Goal: Transaction & Acquisition: Purchase product/service

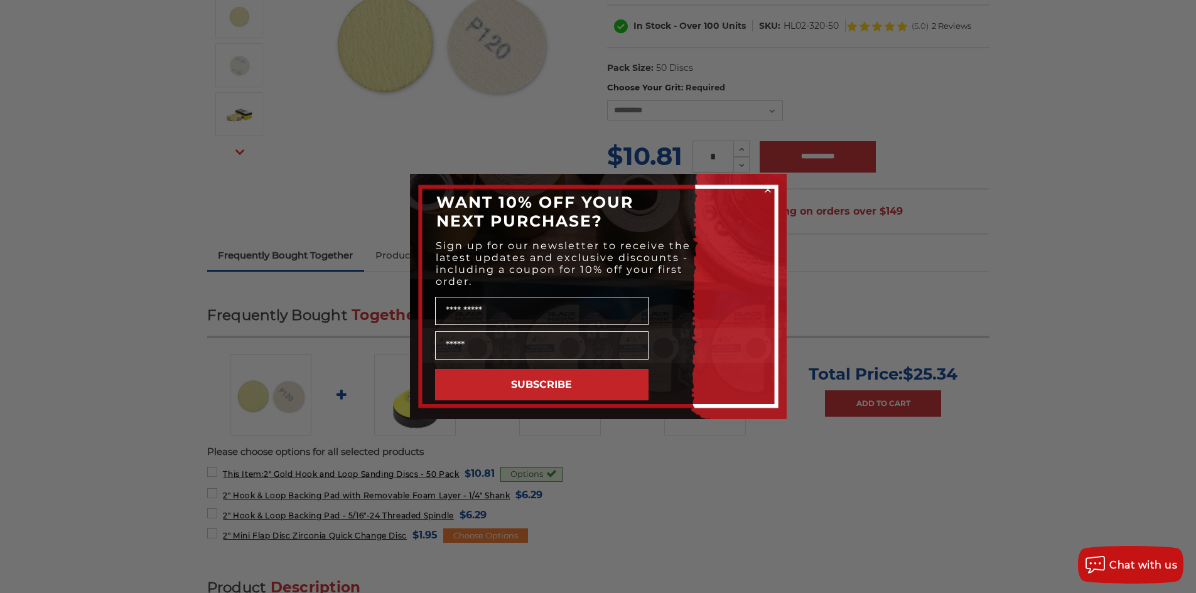
click at [951, 381] on div "Close dialog WANT 10% OFF YOUR NEXT PURCHASE? Sign up for our newsletter to rec…" at bounding box center [598, 296] width 1196 height 593
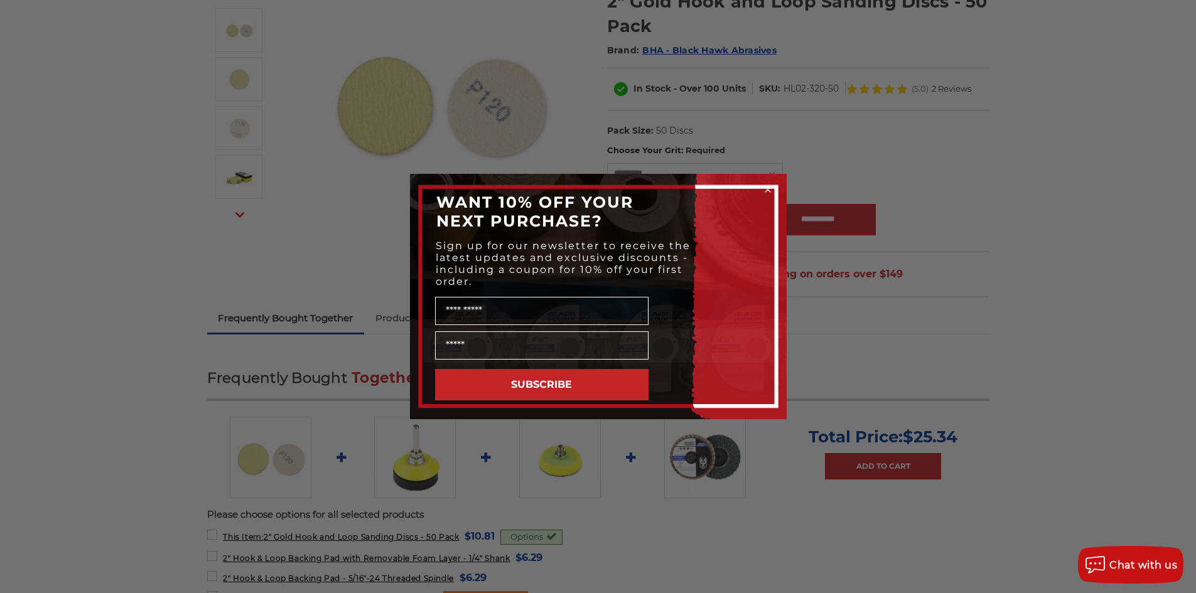
click at [247, 242] on div "Close dialog WANT 10% OFF YOUR NEXT PURCHASE? Sign up for our newsletter to rec…" at bounding box center [598, 296] width 1196 height 593
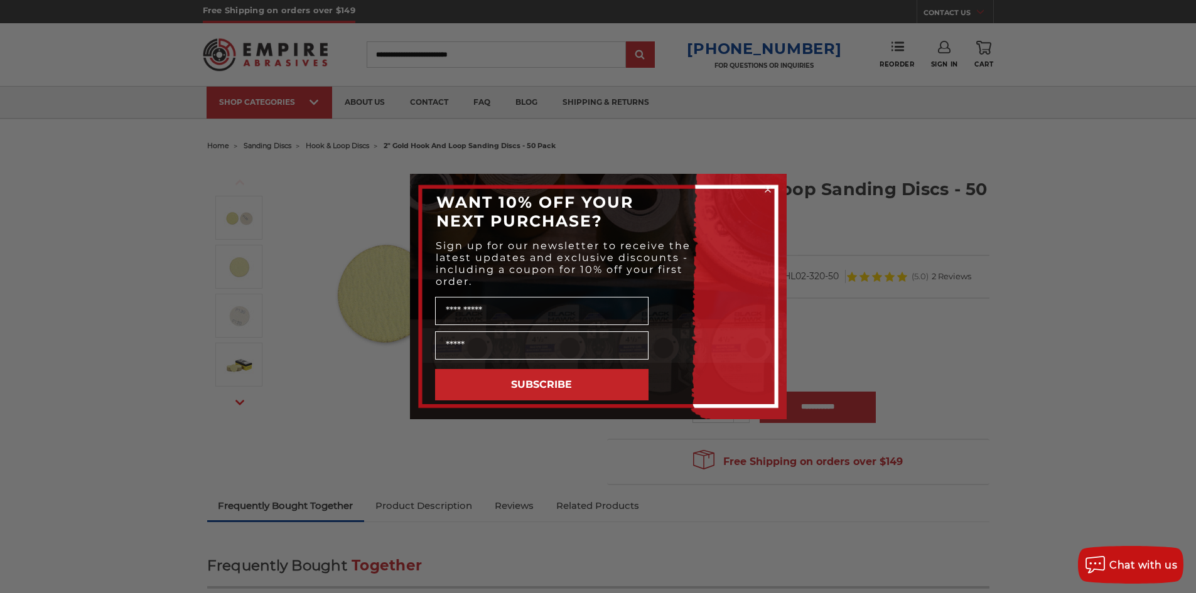
scroll to position [0, 0]
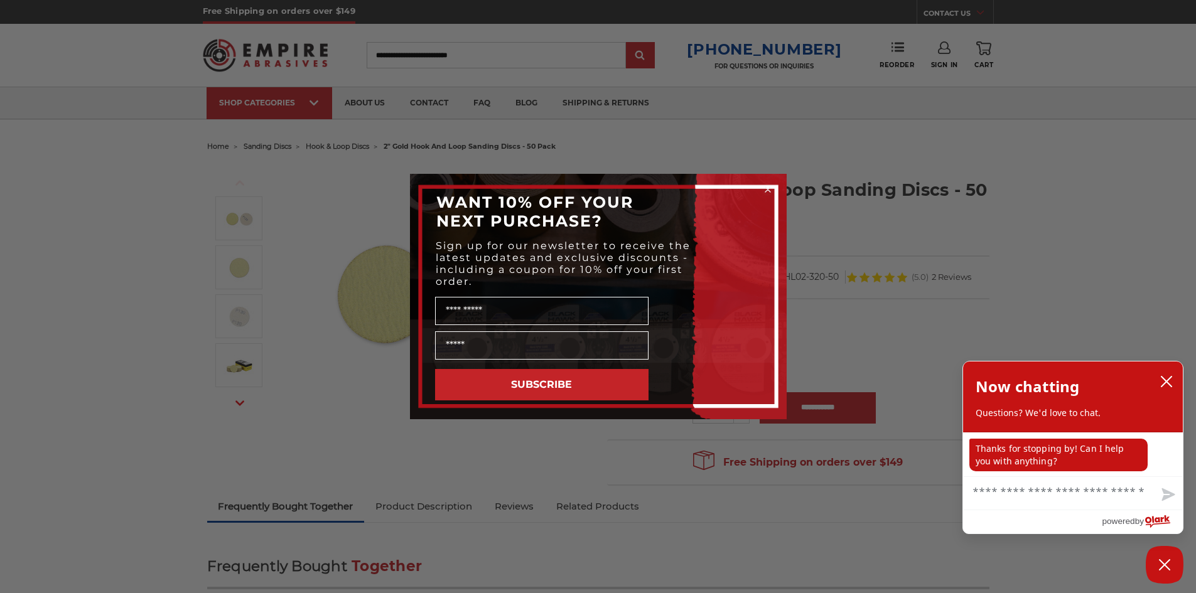
click at [770, 189] on circle "Close dialog" at bounding box center [767, 190] width 12 height 12
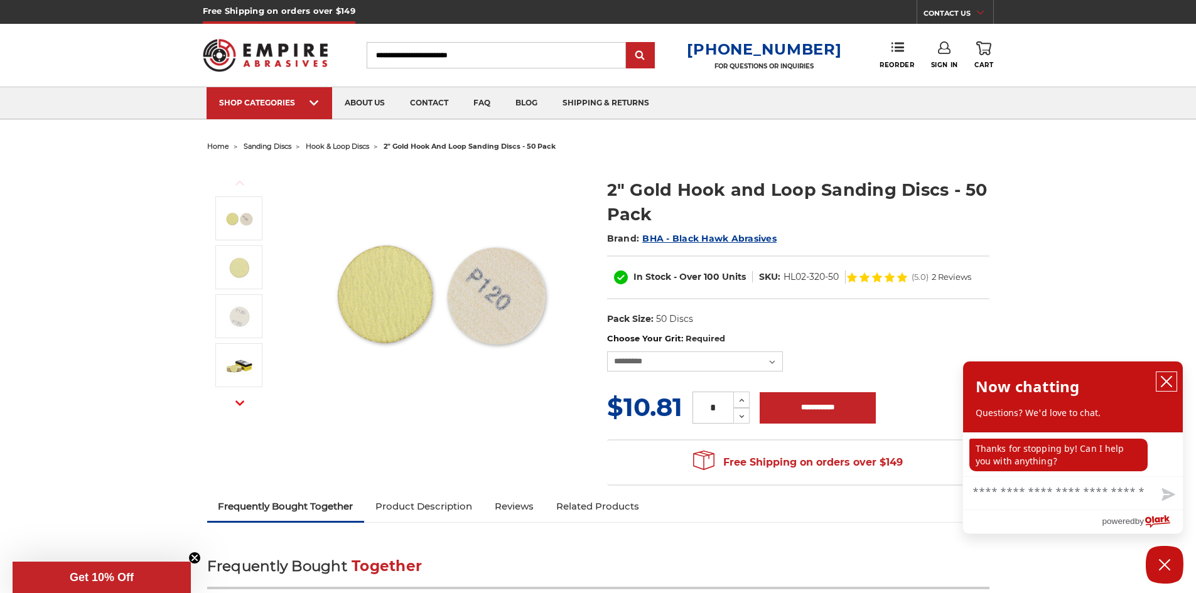
click at [1164, 382] on icon "close chatbox" at bounding box center [1166, 381] width 13 height 13
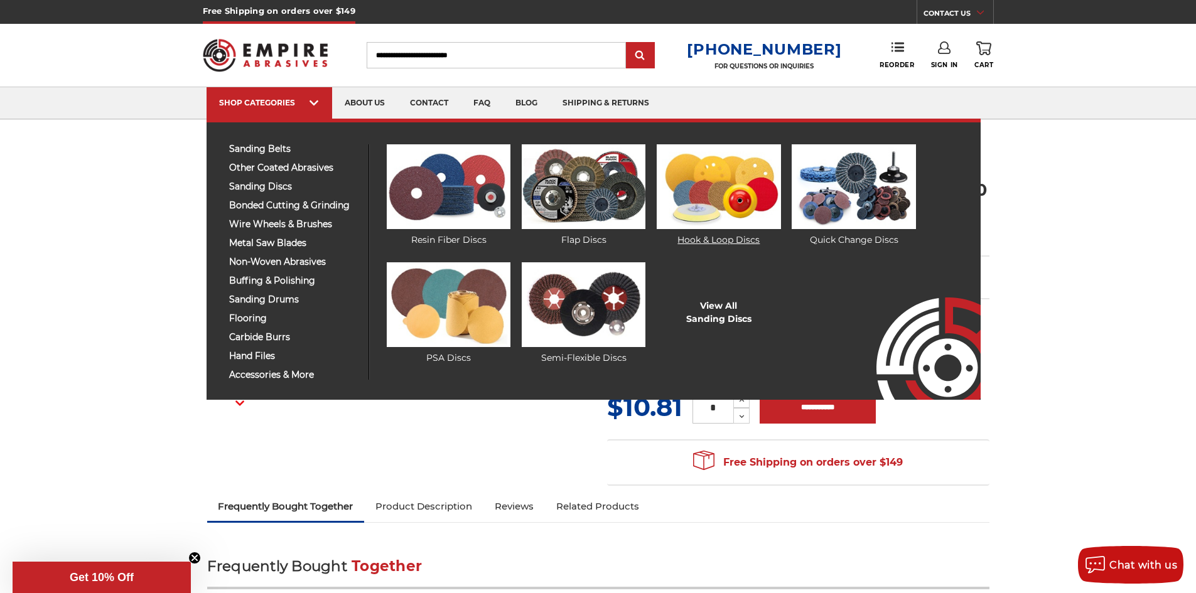
click at [736, 185] on img at bounding box center [719, 186] width 124 height 85
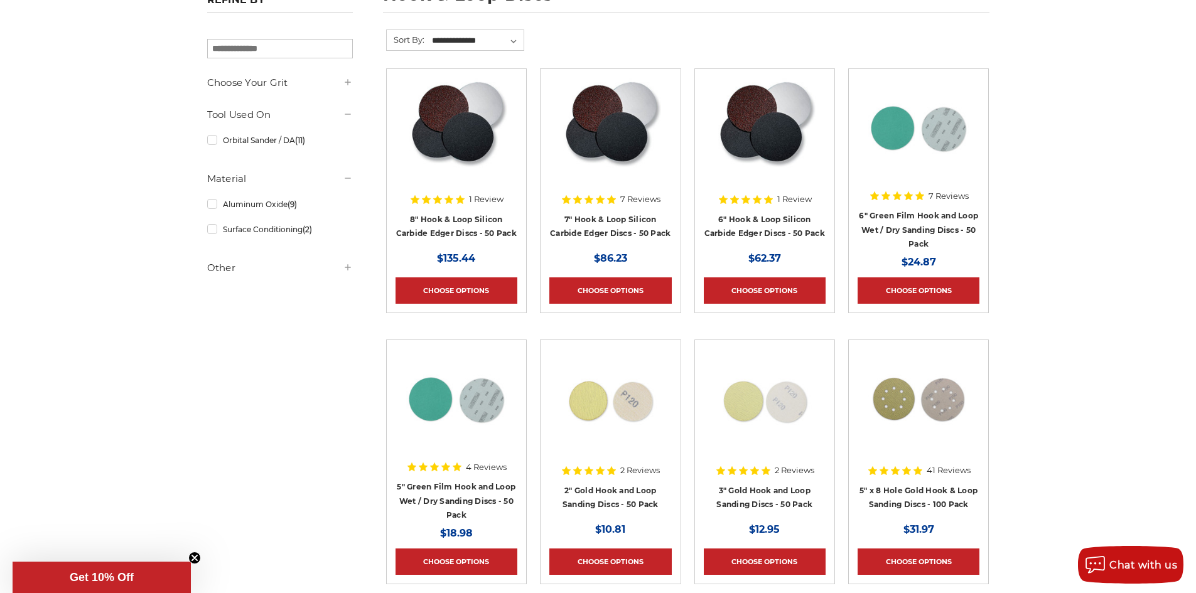
scroll to position [188, 0]
